Goal: Information Seeking & Learning: Learn about a topic

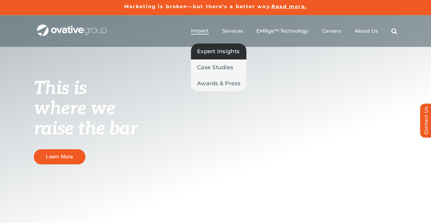
click at [210, 50] on span "Expert Insights" at bounding box center [218, 51] width 42 height 8
